Goal: Task Accomplishment & Management: Manage account settings

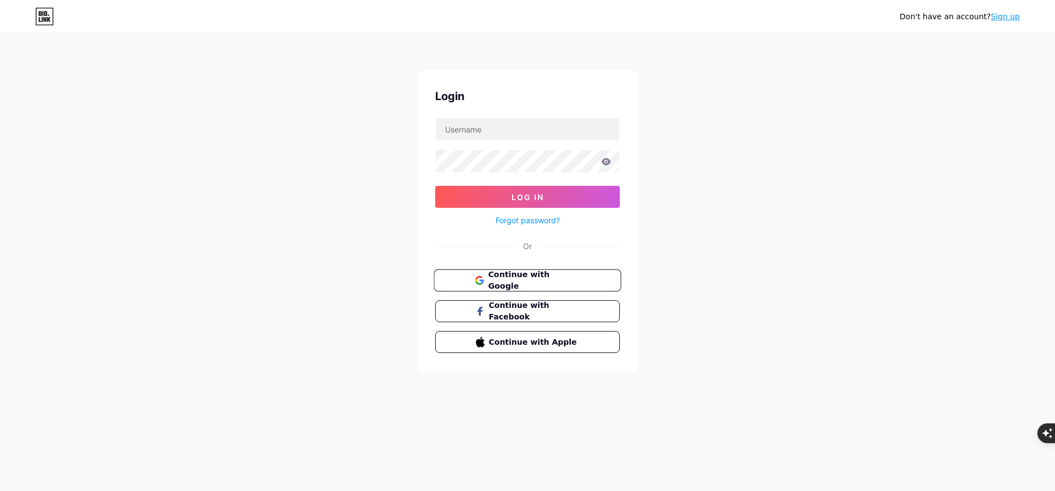
click at [534, 271] on button "Continue with Google" at bounding box center [527, 280] width 187 height 23
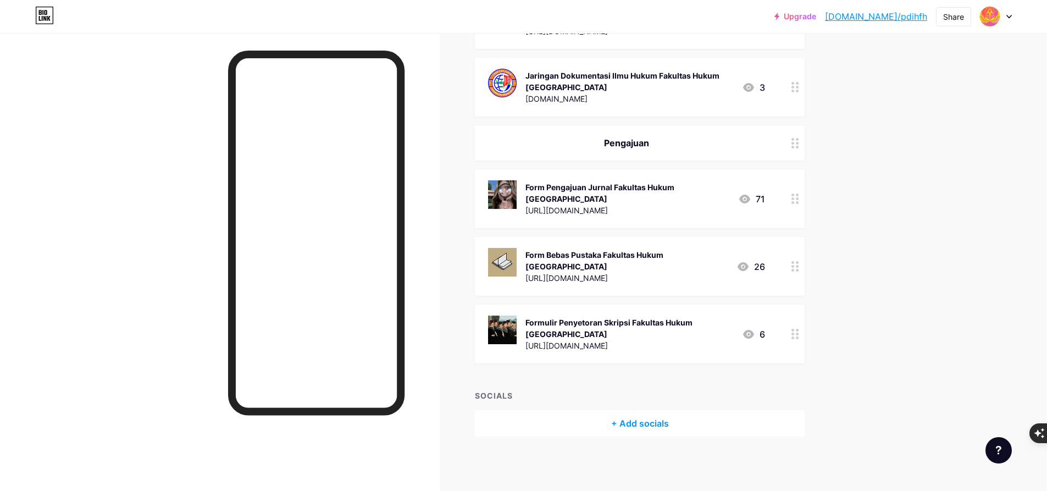
scroll to position [12, 0]
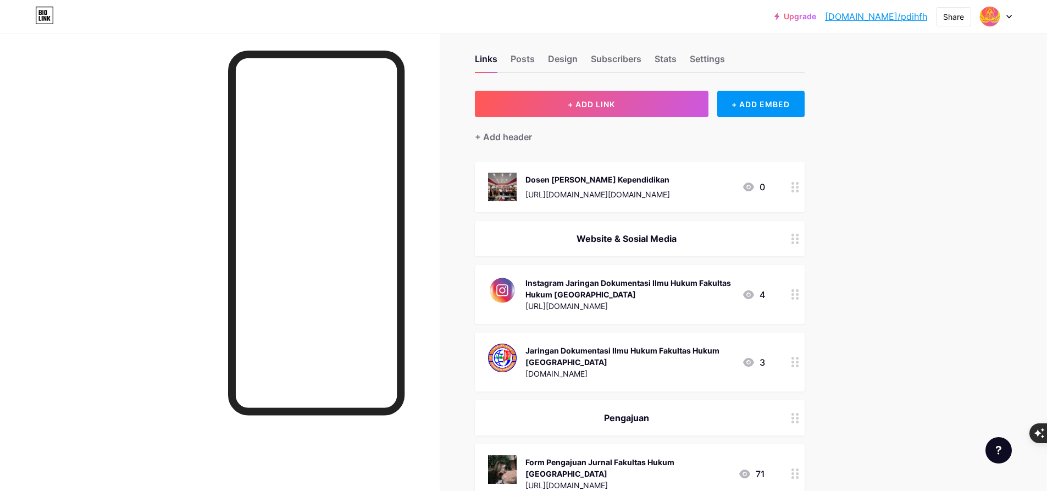
click at [574, 189] on div "[URL][DOMAIN_NAME][DOMAIN_NAME]" at bounding box center [597, 195] width 145 height 12
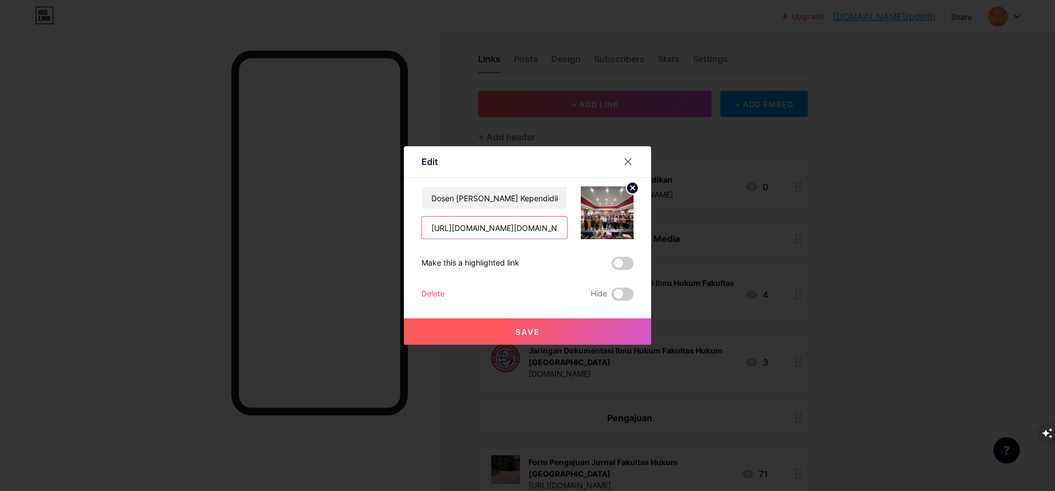
click at [492, 229] on input "https://sites.google.com/warmadewa.ac.id/infofakultashukum/profile/sdm" at bounding box center [494, 228] width 145 height 22
click at [486, 193] on input "Dosen Dan Tenaga Kependidikan" at bounding box center [494, 198] width 145 height 22
click at [430, 298] on div "Delete" at bounding box center [433, 293] width 23 height 13
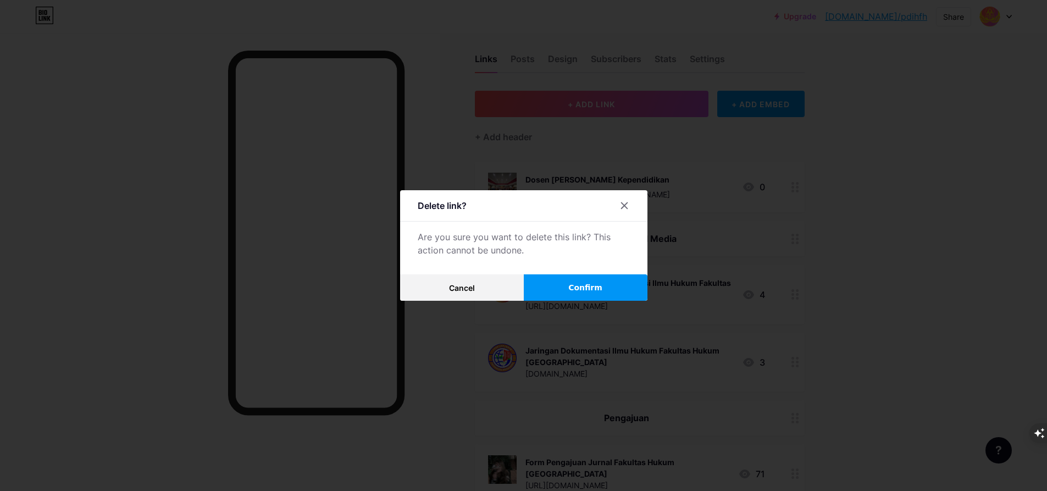
click at [588, 284] on span "Confirm" at bounding box center [585, 288] width 34 height 12
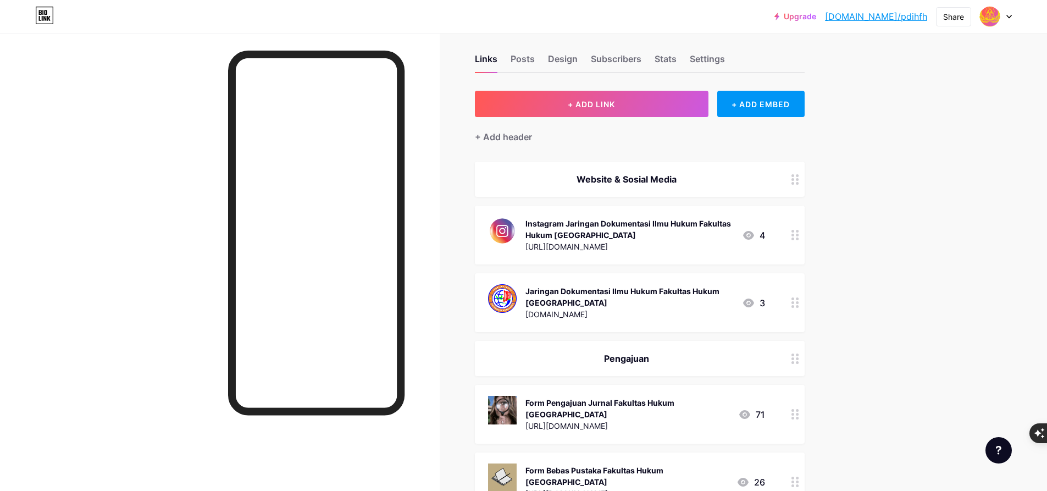
click at [885, 144] on div "Upgrade bio.link/pdihfh... bio.link/pdihfh Share Switch accounts Jaringan Dokum…" at bounding box center [523, 347] width 1047 height 718
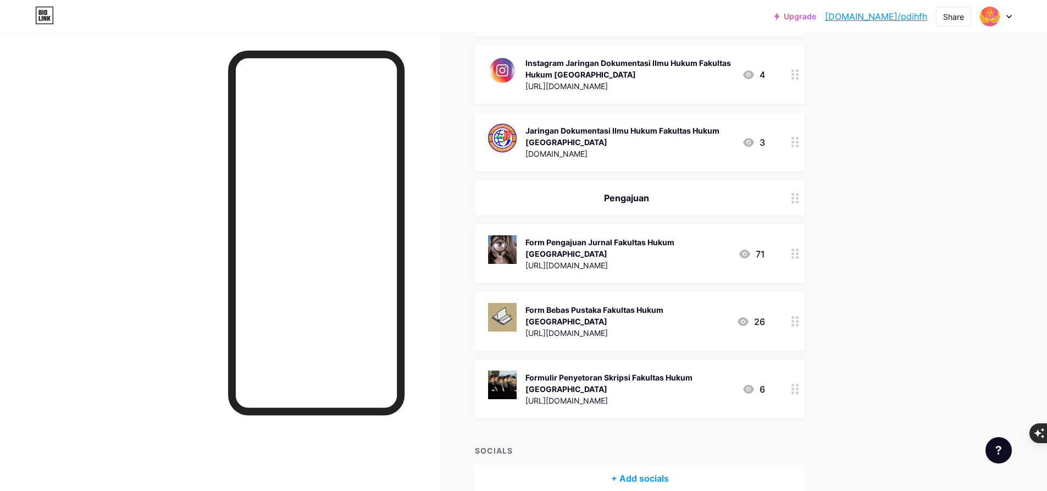
scroll to position [117, 0]
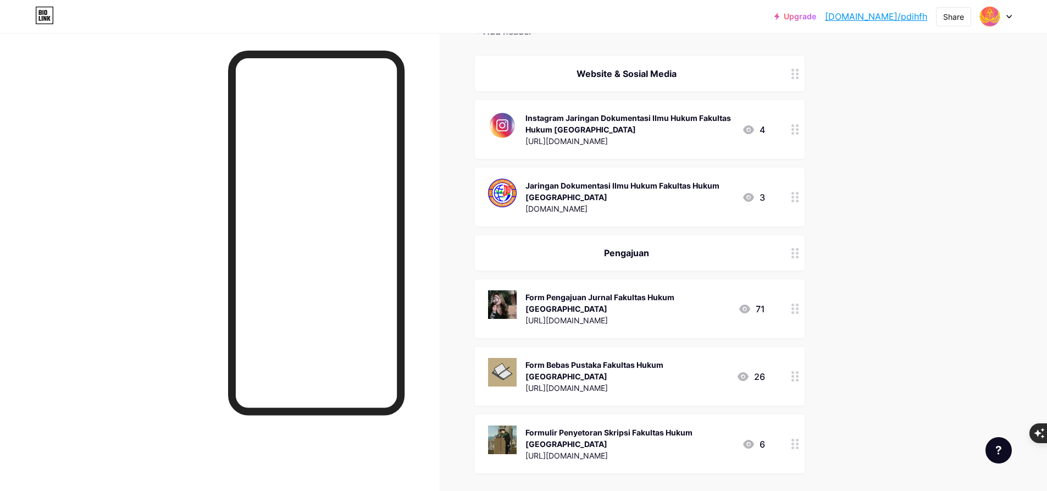
click at [46, 18] on icon at bounding box center [44, 18] width 3 height 5
